Goal: Task Accomplishment & Management: Manage account settings

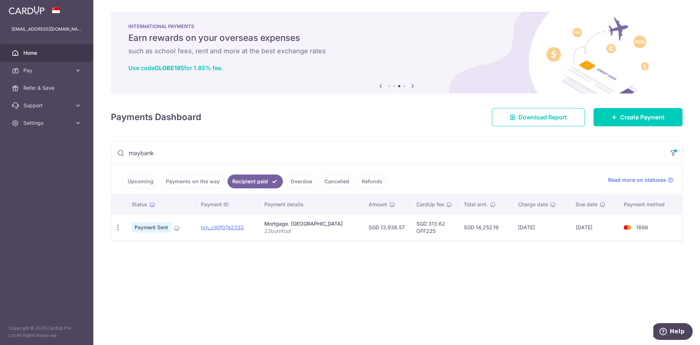
click at [141, 185] on link "Upcoming" at bounding box center [140, 181] width 35 height 14
click at [140, 182] on link "Upcoming" at bounding box center [146, 181] width 46 height 14
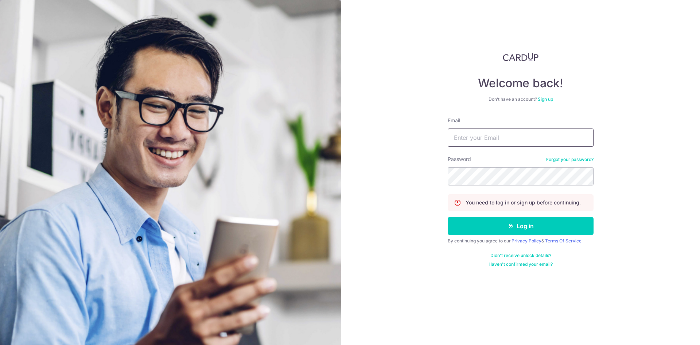
click at [464, 143] on input "Email" at bounding box center [521, 137] width 146 height 18
type input "[EMAIL_ADDRESS][DOMAIN_NAME]"
click at [448, 217] on button "Log in" at bounding box center [521, 226] width 146 height 18
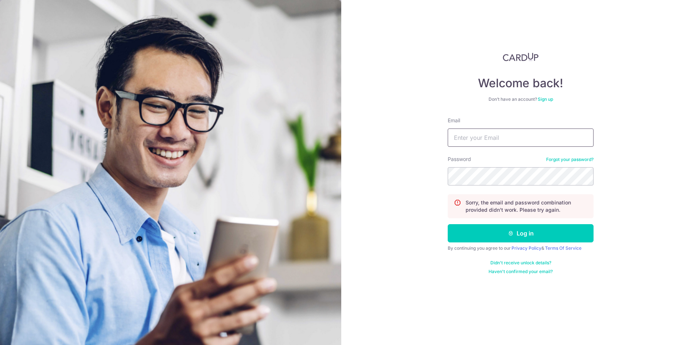
click at [479, 133] on input "Email" at bounding box center [521, 137] width 146 height 18
type input "[EMAIL_ADDRESS][DOMAIN_NAME]"
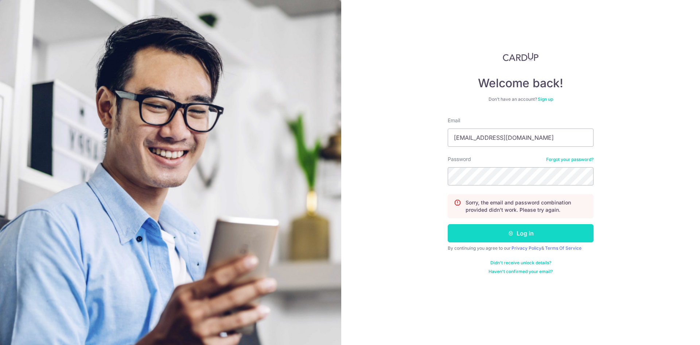
click at [520, 233] on button "Log in" at bounding box center [521, 233] width 146 height 18
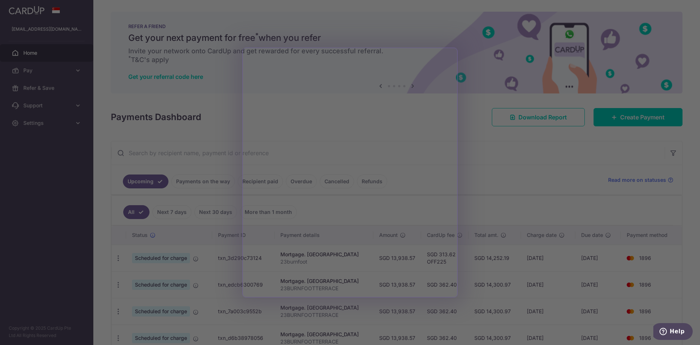
click at [502, 198] on div at bounding box center [353, 174] width 707 height 348
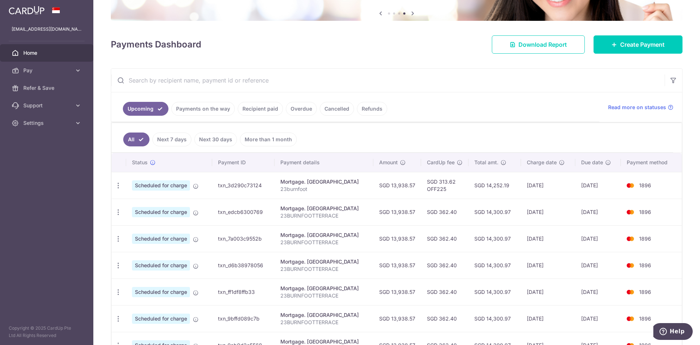
scroll to position [73, 0]
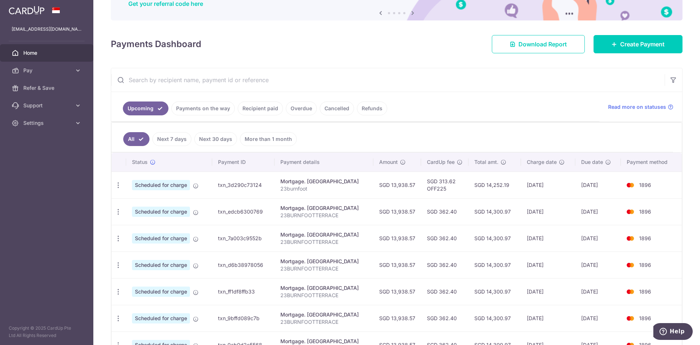
click at [306, 108] on link "Overdue" at bounding box center [301, 108] width 31 height 14
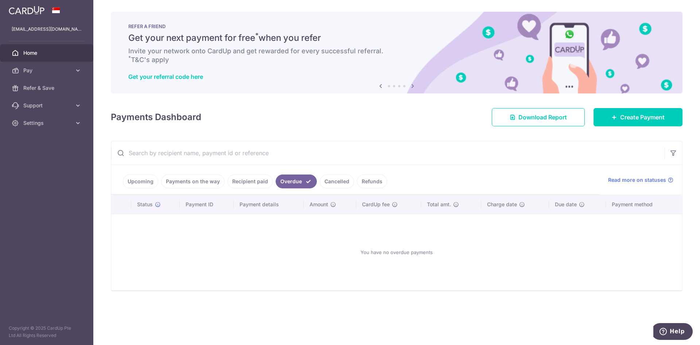
click at [377, 181] on link "Refunds" at bounding box center [372, 181] width 30 height 14
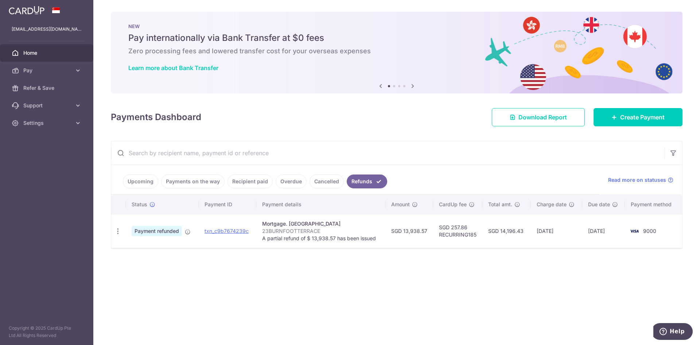
drag, startPoint x: 541, startPoint y: 233, endPoint x: 619, endPoint y: 236, distance: 78.9
click at [619, 236] on tr "PDF Receipt Payment refunded txn_c9b7674239c Mortgage. Maybank 23BURNFOOTTERRAC…" at bounding box center [396, 231] width 571 height 34
click at [114, 231] on div "PDF Receipt" at bounding box center [117, 230] width 13 height 13
click at [115, 231] on icon "button" at bounding box center [118, 231] width 8 height 8
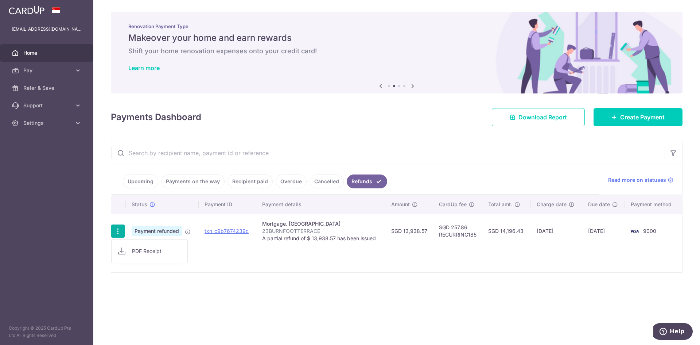
click at [139, 252] on span "PDF Receipt" at bounding box center [157, 250] width 50 height 7
